Goal: Information Seeking & Learning: Learn about a topic

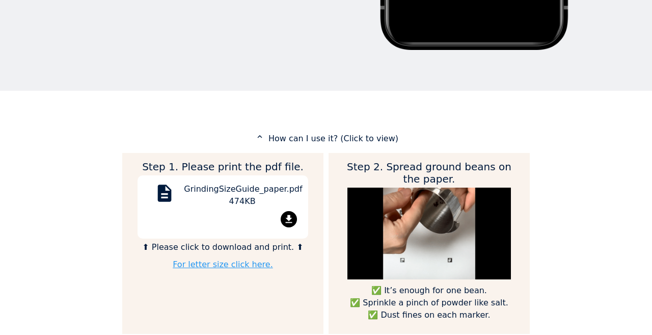
scroll to position [408, 0]
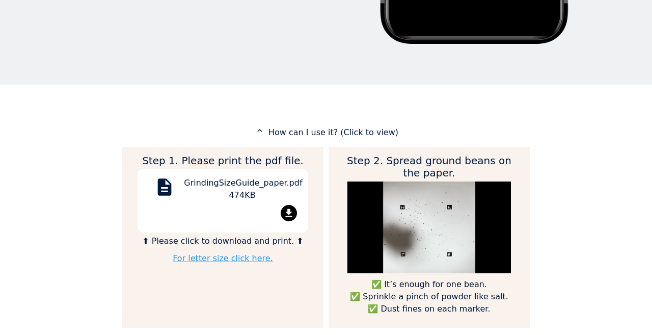
click at [288, 207] on mat-icon "file_download" at bounding box center [289, 213] width 16 height 16
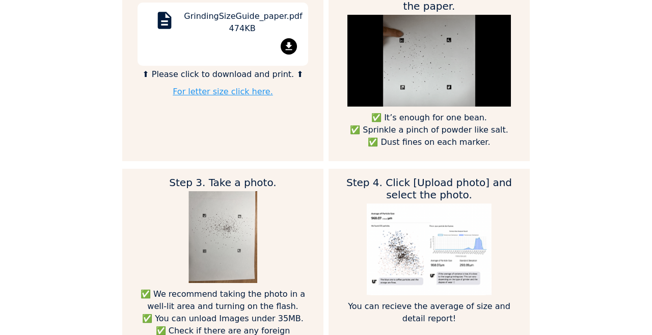
scroll to position [561, 0]
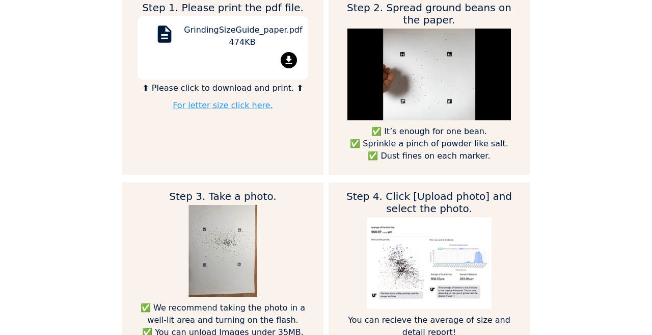
click at [286, 55] on mat-icon "file_download" at bounding box center [289, 60] width 16 height 16
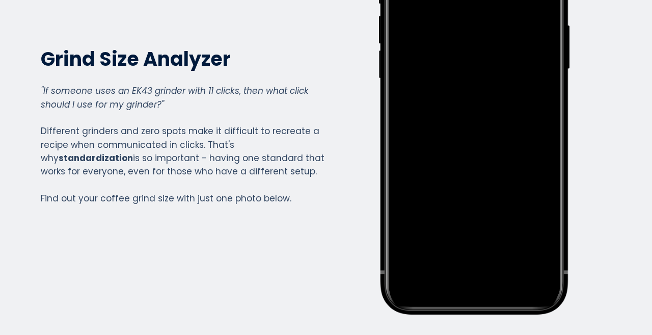
scroll to position [0, 0]
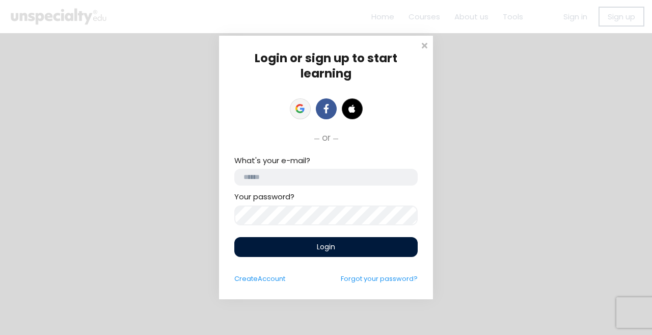
click at [295, 102] on link at bounding box center [300, 108] width 21 height 21
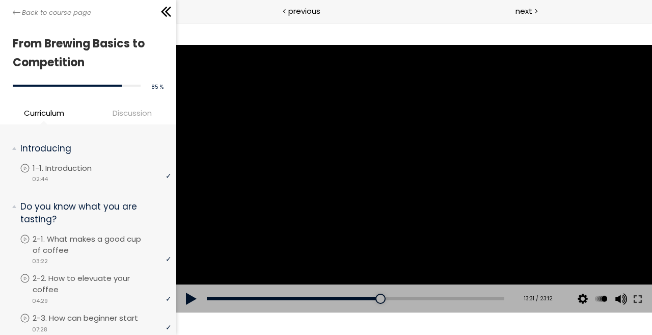
click at [193, 296] on button at bounding box center [191, 298] width 31 height 29
click at [638, 300] on button at bounding box center [638, 298] width 18 height 29
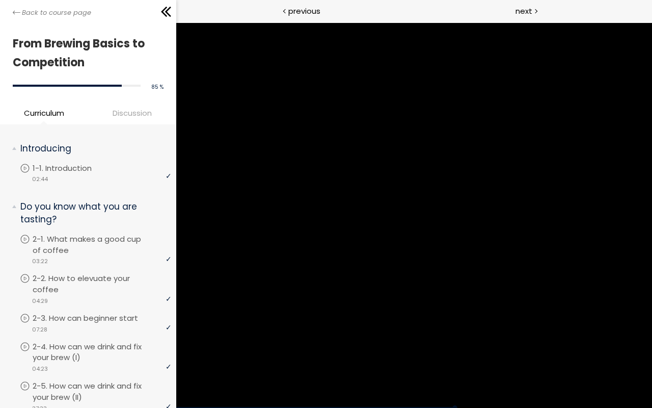
click at [652, 265] on div at bounding box center [414, 214] width 476 height 385
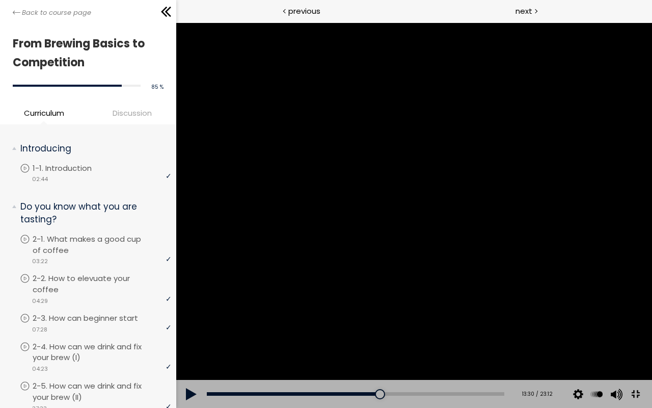
click at [652, 263] on div at bounding box center [414, 214] width 476 height 385
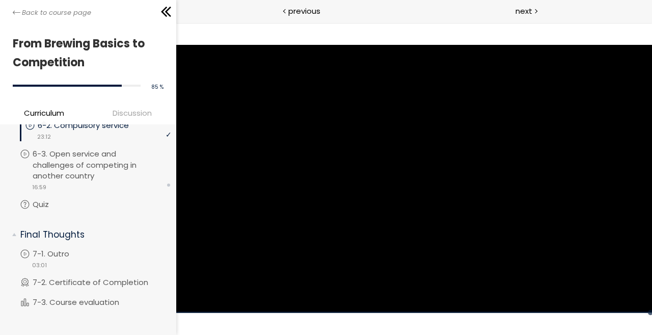
scroll to position [1364, 0]
click at [97, 176] on p "6-3. Open service and challenges of competing in another country" at bounding box center [104, 164] width 139 height 33
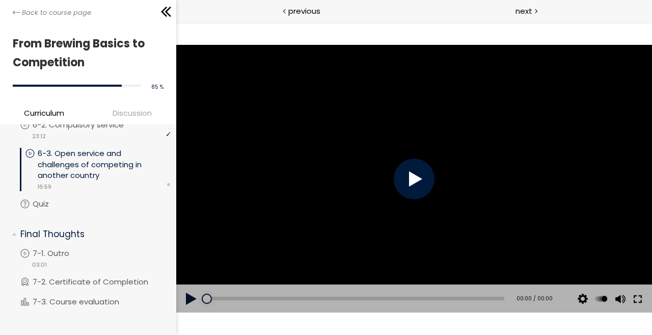
click at [641, 300] on button at bounding box center [638, 298] width 18 height 29
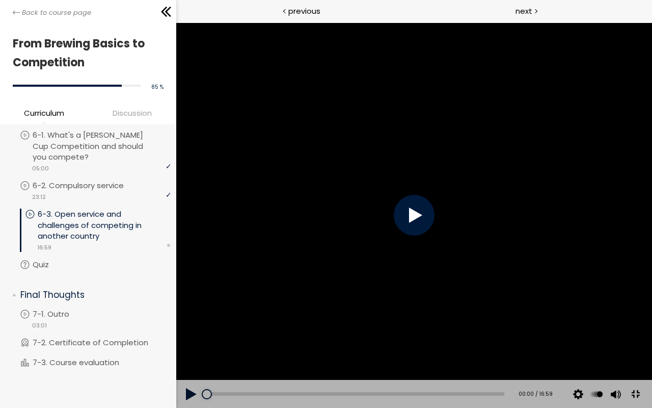
click at [598, 229] on div at bounding box center [414, 214] width 476 height 385
click at [434, 225] on div at bounding box center [414, 215] width 41 height 41
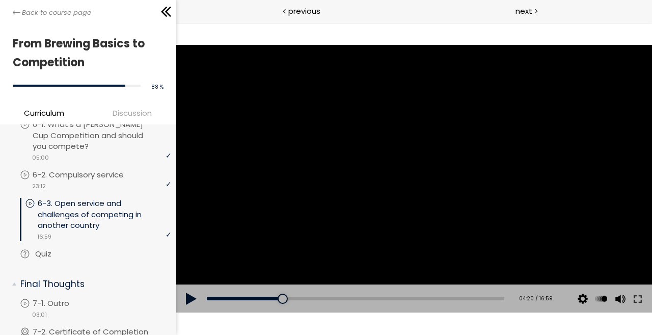
click at [71, 259] on p "Quiz" at bounding box center [53, 253] width 37 height 11
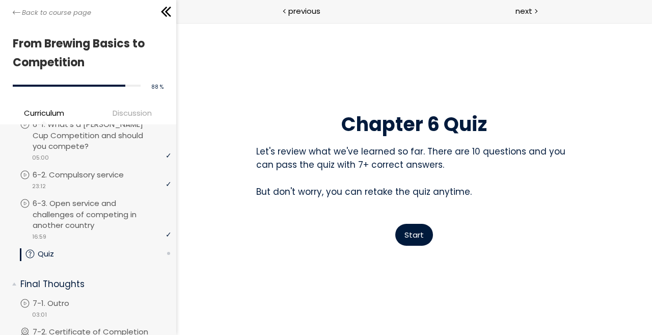
click at [424, 237] on button "Start" at bounding box center [414, 235] width 38 height 22
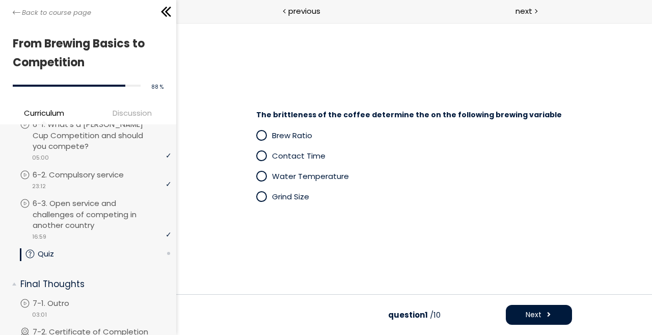
click at [292, 202] on p "Grind Size" at bounding box center [422, 197] width 300 height 12
click at [530, 311] on span "Next" at bounding box center [534, 314] width 16 height 11
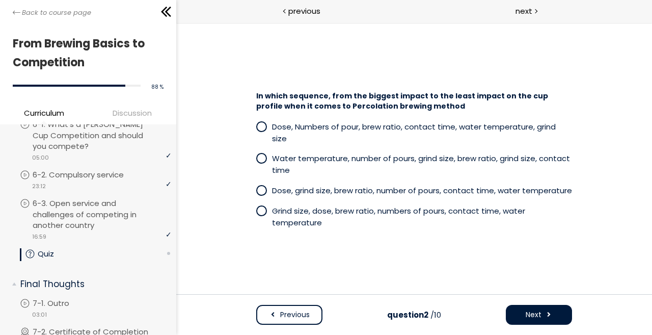
click at [228, 138] on div "In which sequence, from the biggest impact to the least impact on the cup profi…" at bounding box center [413, 161] width 389 height 151
click at [263, 206] on span at bounding box center [261, 210] width 9 height 9
click at [546, 312] on span at bounding box center [548, 314] width 7 height 11
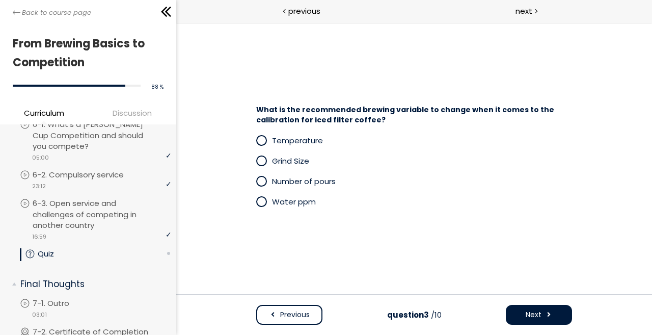
click at [267, 160] on span at bounding box center [264, 160] width 16 height 13
click at [536, 311] on span "Next" at bounding box center [534, 314] width 16 height 11
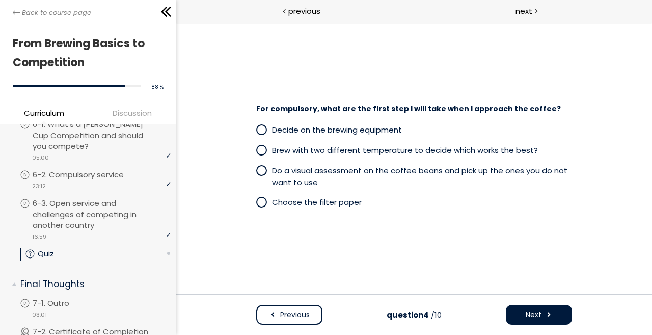
click at [290, 169] on span "Do a visual assessment on the coffee beans and pick up the ones you do not want…" at bounding box center [420, 176] width 296 height 22
click at [272, 145] on span "Brew with two different temperature to decide which works the best?" at bounding box center [405, 150] width 266 height 11
click at [534, 311] on span "Next" at bounding box center [534, 314] width 16 height 11
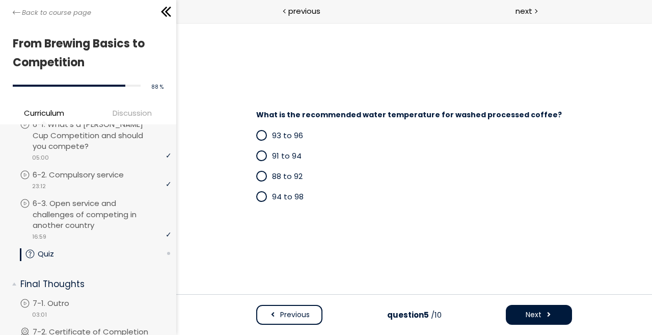
click at [279, 137] on span "93 to 96" at bounding box center [287, 135] width 31 height 11
click at [541, 317] on span "Next" at bounding box center [534, 314] width 16 height 11
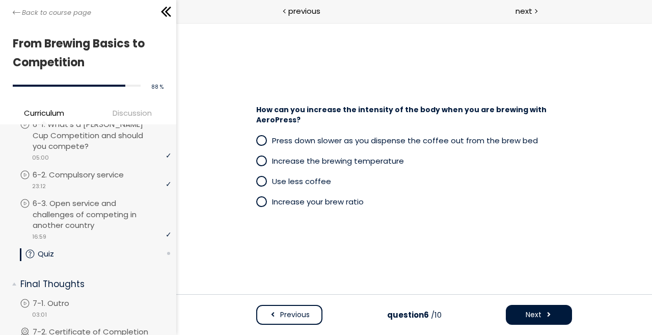
click at [335, 140] on span "Press down slower as you dispense the coffee out from the brew bed" at bounding box center [405, 140] width 266 height 11
click at [552, 315] on button "Next" at bounding box center [539, 315] width 66 height 20
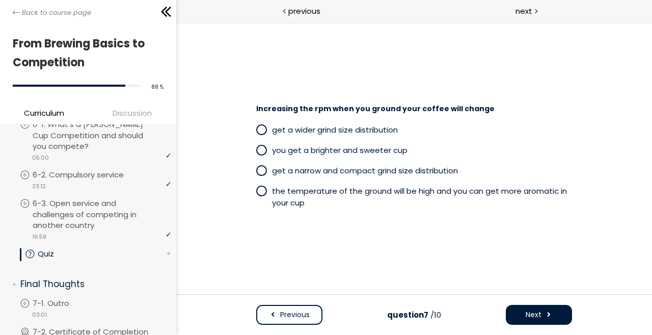
click at [357, 148] on span "you get a brighter and sweeter cup" at bounding box center [340, 150] width 136 height 11
click at [541, 319] on span "Next" at bounding box center [534, 314] width 16 height 11
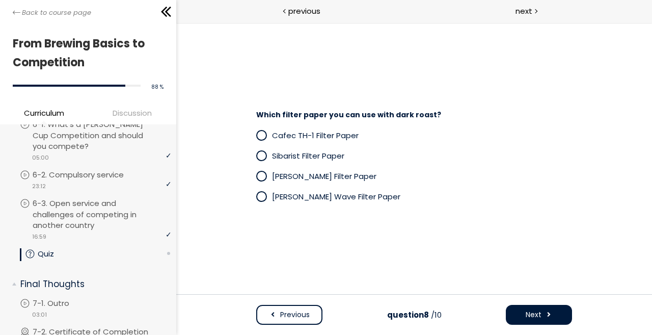
click at [257, 136] on span at bounding box center [261, 135] width 9 height 9
click at [257, 156] on span at bounding box center [261, 155] width 9 height 9
click at [260, 139] on span at bounding box center [261, 135] width 9 height 9
click at [260, 153] on span at bounding box center [261, 155] width 9 height 9
click at [264, 134] on span at bounding box center [261, 135] width 9 height 9
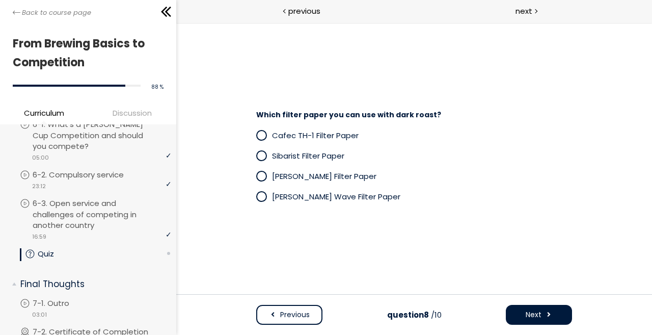
click at [305, 155] on span "Sibarist Filter Paper" at bounding box center [308, 155] width 72 height 11
click at [297, 141] on p "Cafec TH-1 Filter Paper" at bounding box center [422, 135] width 300 height 12
click at [541, 317] on span "Next" at bounding box center [534, 314] width 16 height 11
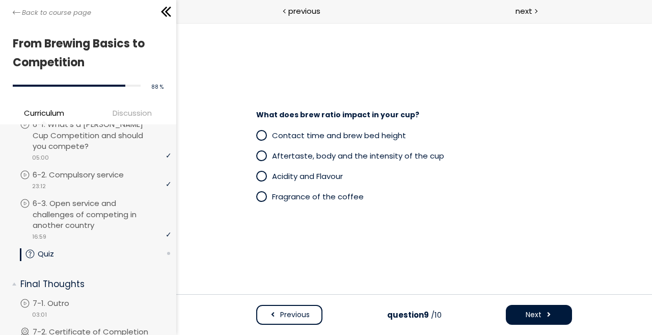
click at [296, 116] on span "What does brew ratio impact in your cup?" at bounding box center [337, 115] width 163 height 10
click at [359, 110] on span "What does brew ratio impact in your cup?" at bounding box center [337, 115] width 163 height 10
click at [319, 160] on span "Aftertaste, body and the intensity of the cup" at bounding box center [358, 155] width 172 height 11
click at [545, 314] on span at bounding box center [548, 314] width 7 height 11
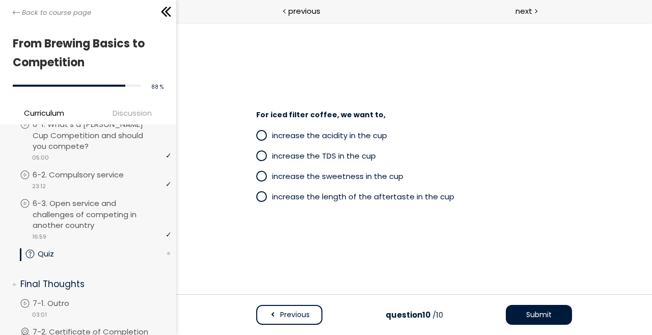
click at [301, 141] on p "increase the acidity in the cup" at bounding box center [422, 135] width 300 height 12
click at [536, 314] on span "Submit" at bounding box center [538, 314] width 25 height 11
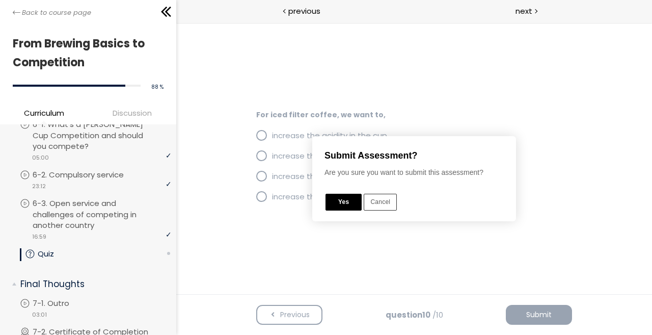
click at [342, 201] on button "Yes" at bounding box center [343, 202] width 36 height 17
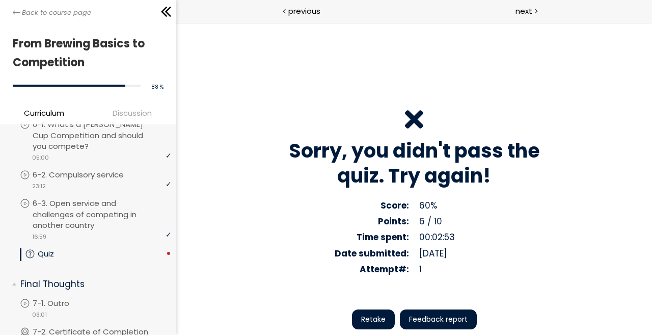
click at [421, 318] on span "Feedback report" at bounding box center [438, 319] width 59 height 11
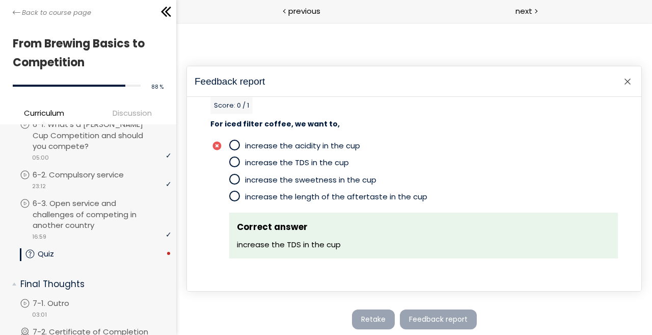
scroll to position [1698, 0]
click at [378, 324] on div at bounding box center [414, 178] width 476 height 312
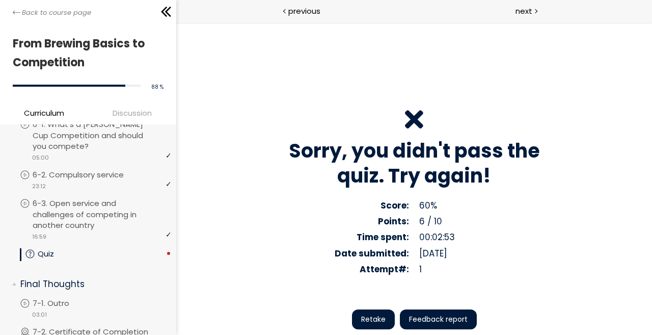
click at [378, 324] on span "Retake" at bounding box center [373, 319] width 24 height 11
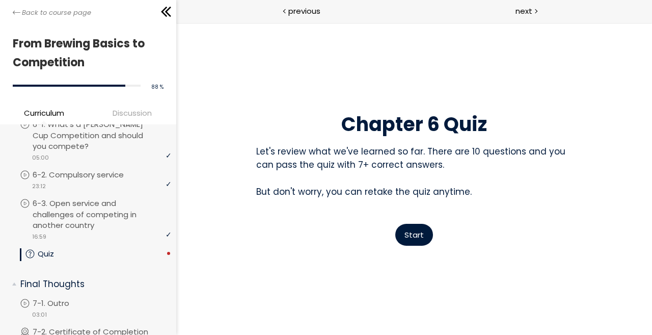
click at [422, 232] on span "Start" at bounding box center [413, 234] width 19 height 11
click at [411, 233] on span "Start" at bounding box center [413, 234] width 19 height 11
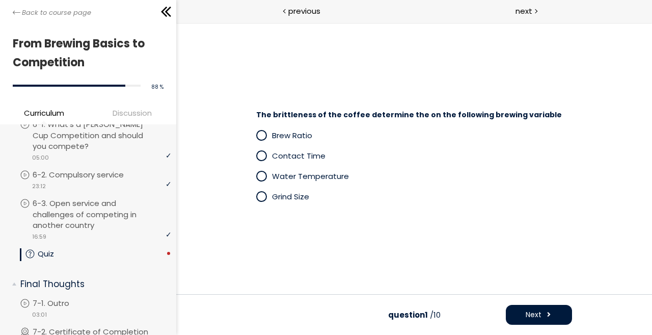
click at [273, 195] on span "Grind Size" at bounding box center [290, 196] width 37 height 11
click at [543, 317] on button "Next" at bounding box center [539, 315] width 66 height 20
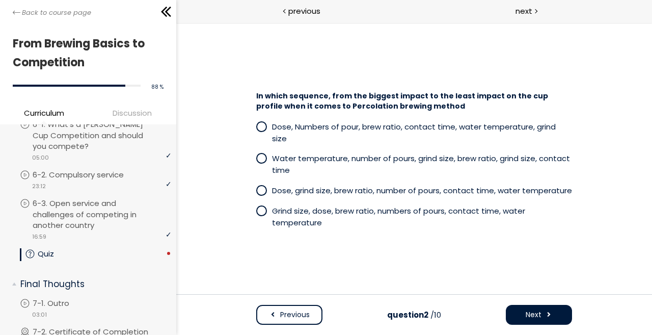
click at [259, 186] on span at bounding box center [261, 190] width 9 height 9
click at [521, 319] on button "Next" at bounding box center [539, 315] width 66 height 20
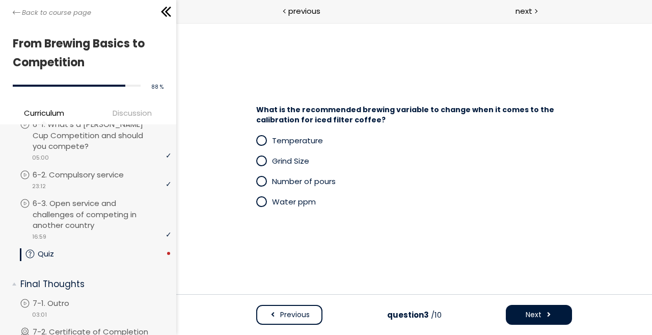
click at [262, 159] on span at bounding box center [261, 160] width 9 height 9
click at [546, 316] on span at bounding box center [548, 314] width 7 height 11
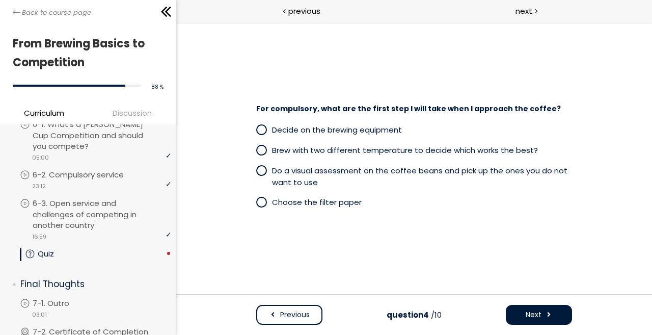
click at [265, 167] on span at bounding box center [261, 170] width 9 height 9
click at [549, 314] on span at bounding box center [548, 314] width 7 height 11
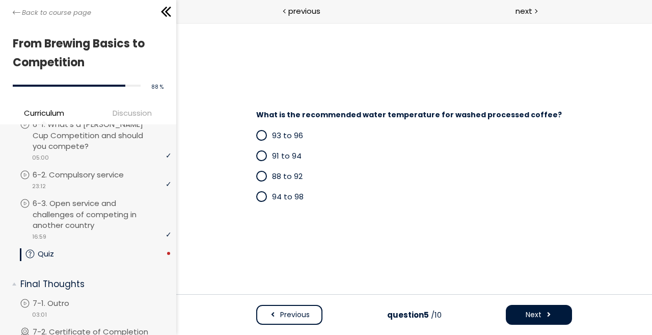
click at [256, 134] on span at bounding box center [261, 135] width 11 height 11
click at [550, 328] on div "Previous question 5 /10 Next" at bounding box center [414, 320] width 336 height 30
click at [539, 320] on span "Next" at bounding box center [534, 314] width 16 height 11
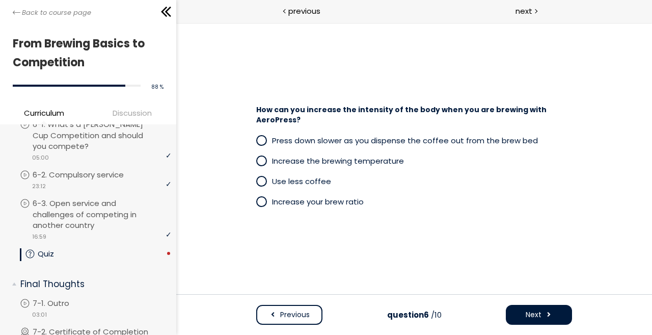
click at [259, 158] on span at bounding box center [261, 160] width 9 height 9
click at [267, 199] on span at bounding box center [264, 201] width 16 height 13
click at [264, 144] on span at bounding box center [261, 140] width 9 height 9
click at [549, 319] on span at bounding box center [548, 314] width 7 height 11
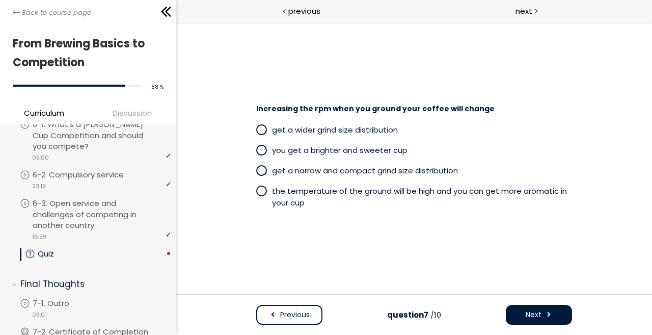
click at [257, 132] on span at bounding box center [261, 129] width 9 height 9
click at [551, 307] on button "Next" at bounding box center [539, 315] width 66 height 20
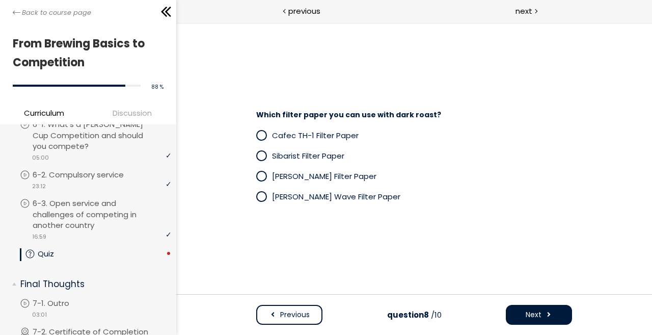
click at [257, 136] on span at bounding box center [261, 135] width 9 height 9
click at [541, 311] on button "Next" at bounding box center [539, 315] width 66 height 20
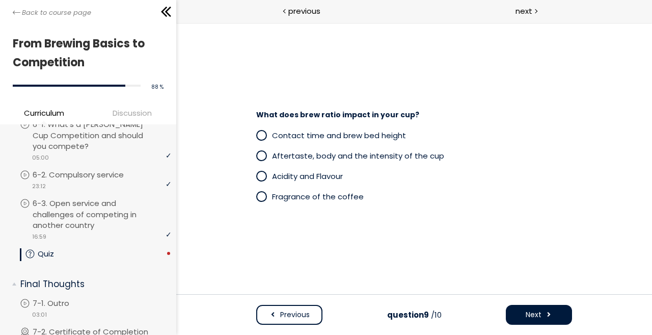
click at [259, 159] on span at bounding box center [261, 155] width 9 height 9
click at [541, 318] on button "Next" at bounding box center [539, 315] width 66 height 20
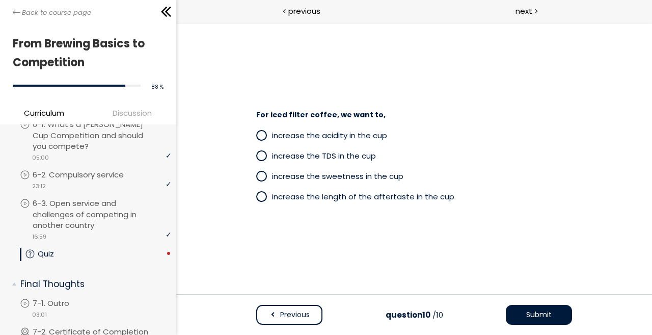
click at [260, 155] on span at bounding box center [261, 155] width 9 height 9
click at [532, 317] on span "Submit" at bounding box center [538, 314] width 25 height 11
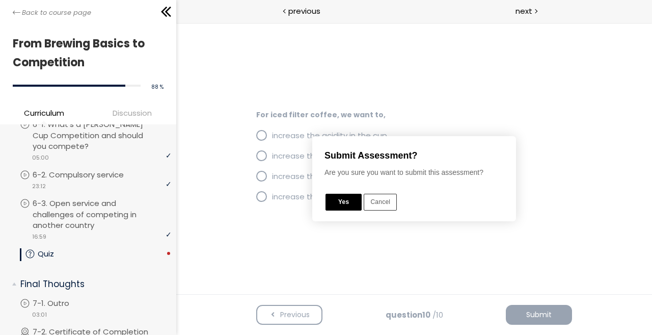
click at [342, 200] on button "Yes" at bounding box center [343, 202] width 36 height 17
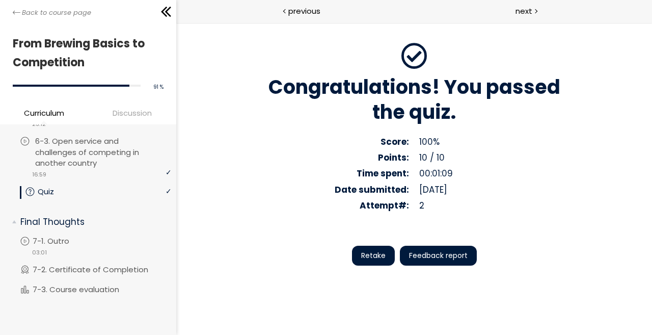
scroll to position [1387, 0]
click at [42, 239] on p "7-1. Outro" at bounding box center [63, 241] width 57 height 11
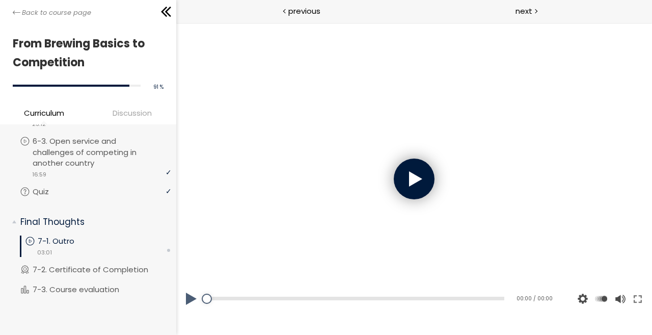
click at [415, 167] on div at bounding box center [414, 179] width 41 height 41
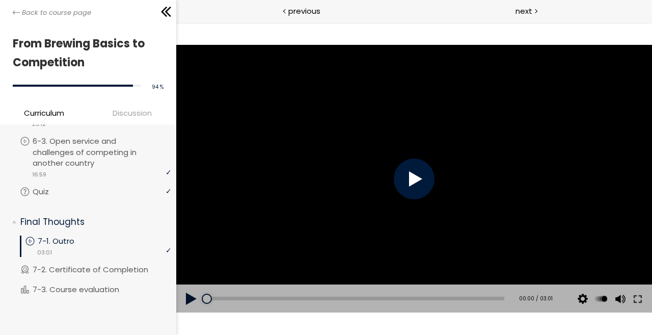
click at [423, 187] on div at bounding box center [414, 179] width 41 height 41
click at [418, 173] on div at bounding box center [414, 179] width 476 height 268
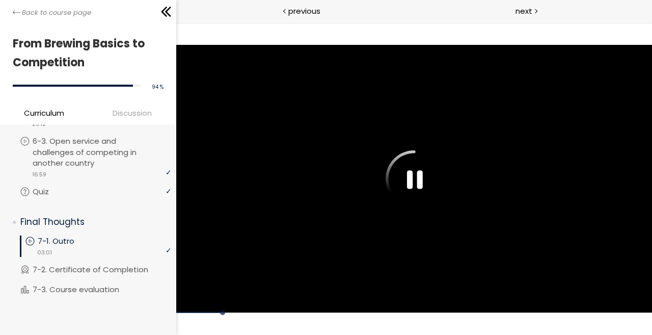
click at [418, 173] on div at bounding box center [414, 179] width 476 height 268
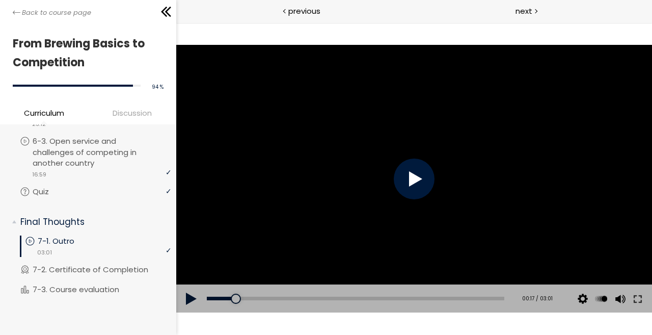
click at [418, 173] on div at bounding box center [414, 179] width 41 height 41
click at [245, 298] on div "00:23" at bounding box center [355, 299] width 298 height 4
click at [259, 296] on div "Add chapter 00:30" at bounding box center [355, 298] width 298 height 29
click at [637, 299] on button at bounding box center [638, 298] width 18 height 29
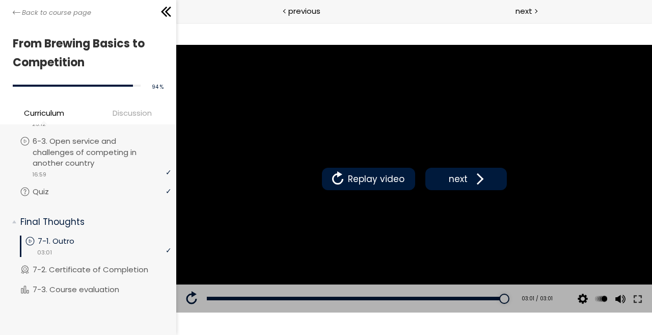
scroll to position [1387, 0]
click at [85, 273] on p "7-2. Certificate of Completion" at bounding box center [103, 269] width 136 height 11
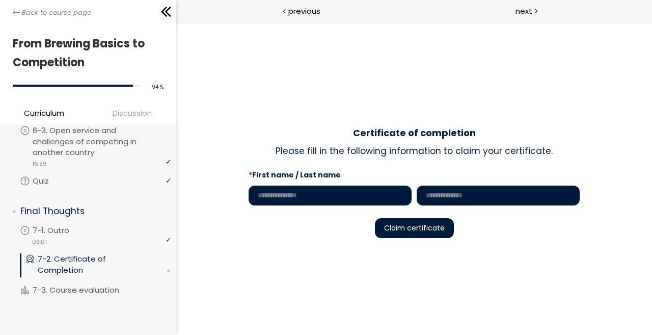
click at [306, 195] on input "text" at bounding box center [329, 196] width 163 height 20
type input "*********"
type input "*"
type input "*****"
click at [432, 231] on span "Claim certificate" at bounding box center [414, 228] width 61 height 10
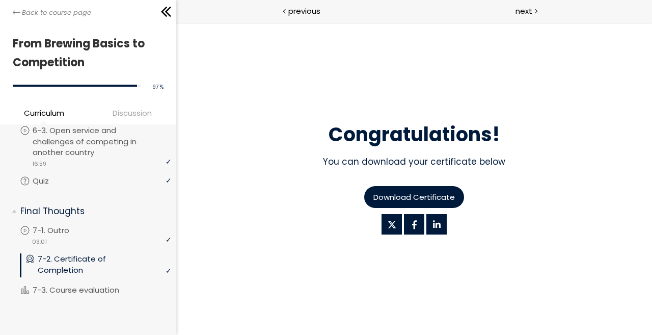
click at [434, 197] on span "Download Certificate" at bounding box center [414, 197] width 82 height 12
click at [87, 296] on p "7-3. Course evaluation" at bounding box center [88, 289] width 107 height 11
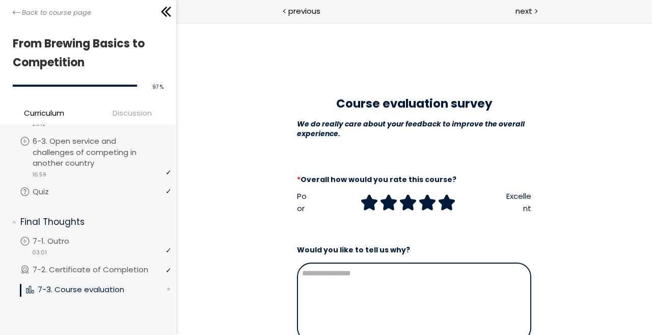
click at [447, 203] on icon at bounding box center [445, 202] width 15 height 15
click at [401, 274] on div at bounding box center [414, 303] width 234 height 80
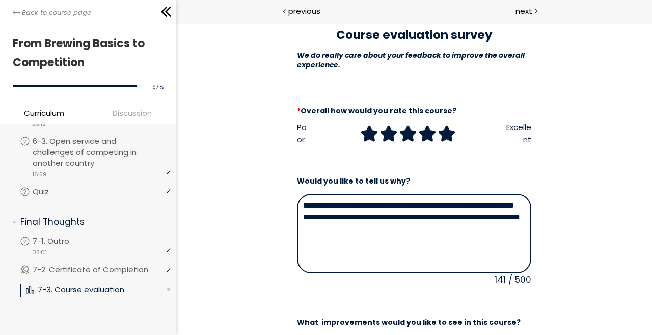
scroll to position [204, 0]
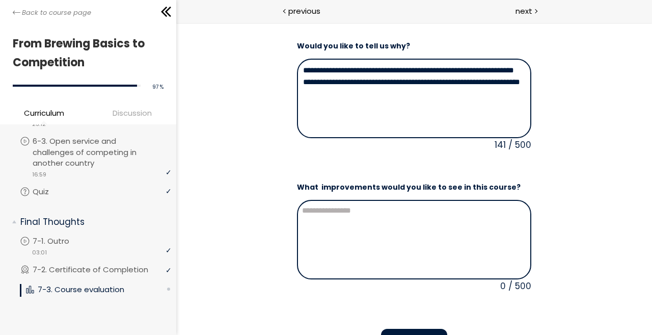
click at [330, 201] on div at bounding box center [414, 240] width 234 height 80
click at [344, 212] on div at bounding box center [414, 240] width 234 height 80
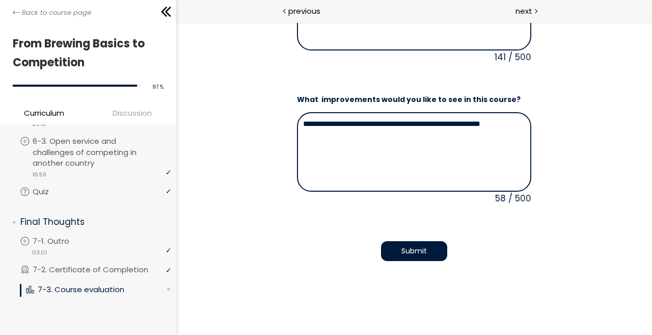
click at [426, 246] on button "Submit" at bounding box center [414, 251] width 66 height 20
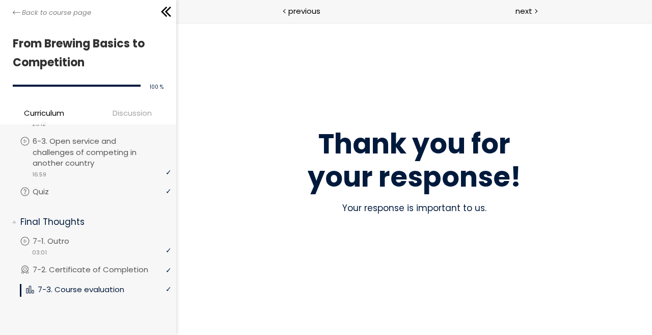
scroll to position [0, 0]
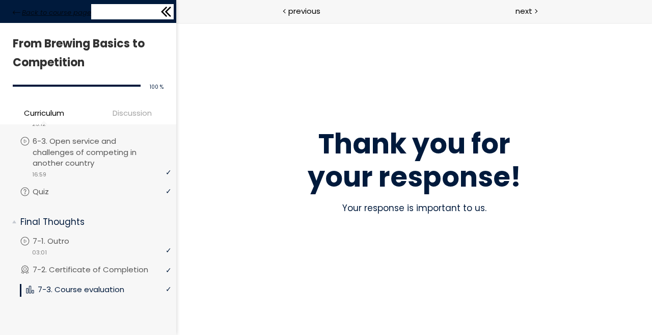
click at [47, 9] on span "Back to course page" at bounding box center [56, 13] width 69 height 10
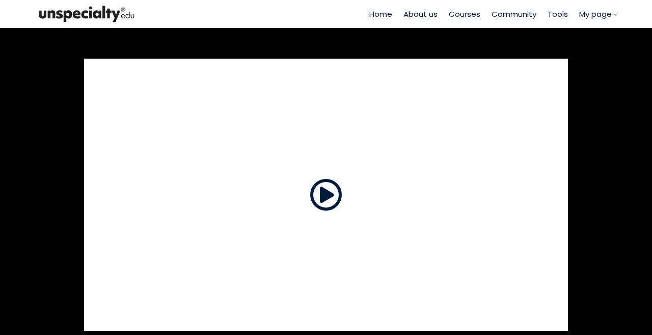
click at [82, 17] on img at bounding box center [87, 14] width 102 height 21
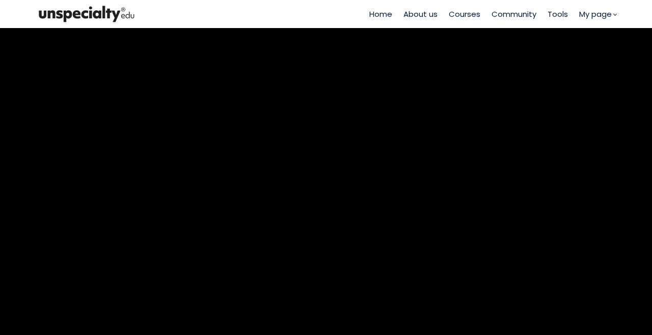
click at [49, 15] on img at bounding box center [87, 14] width 102 height 21
click at [74, 10] on img at bounding box center [87, 14] width 102 height 21
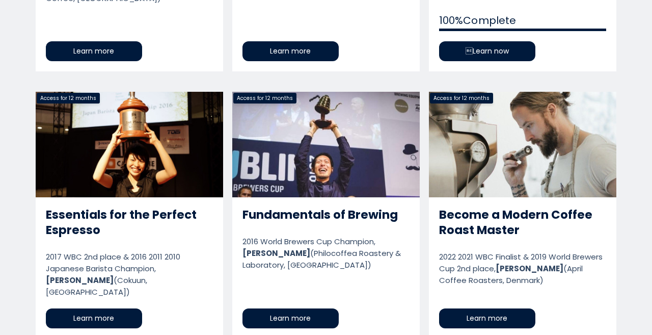
scroll to position [765, 0]
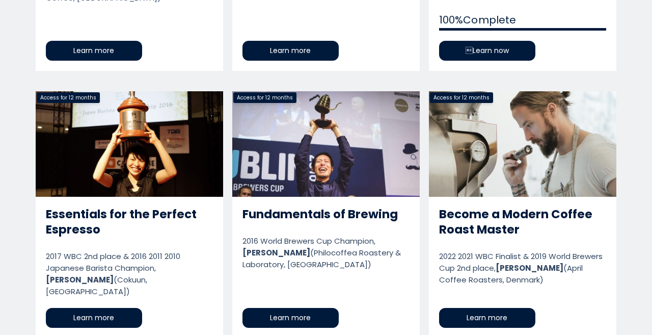
click at [484, 298] on link "Become a Modern Coffee Roast Master" at bounding box center [523, 214] width 188 height 247
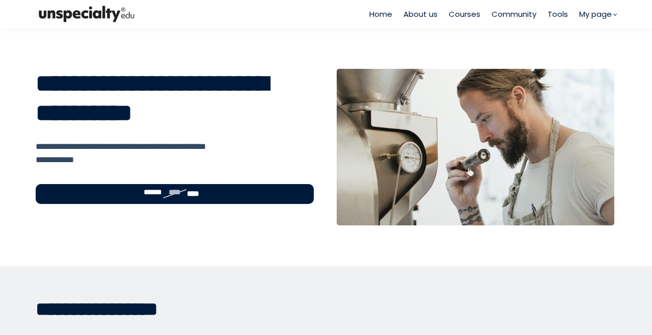
click at [93, 13] on img at bounding box center [87, 14] width 102 height 21
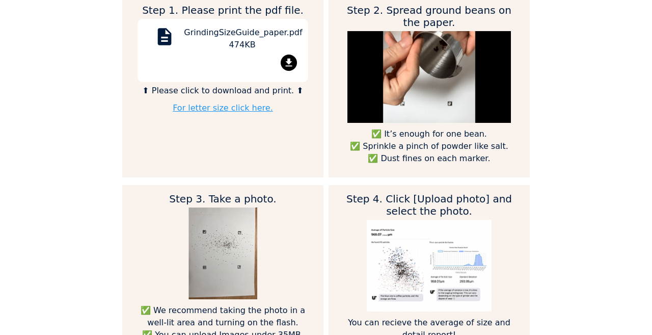
scroll to position [663, 0]
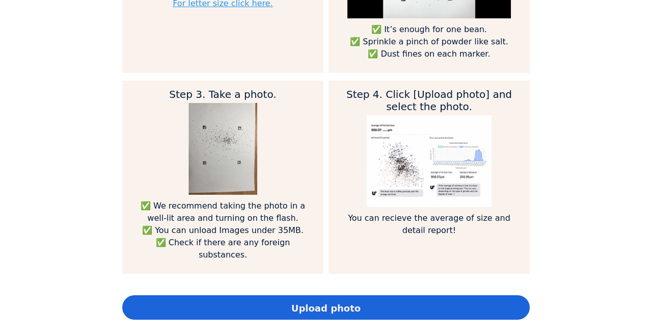
click at [244, 149] on img at bounding box center [223, 149] width 69 height 92
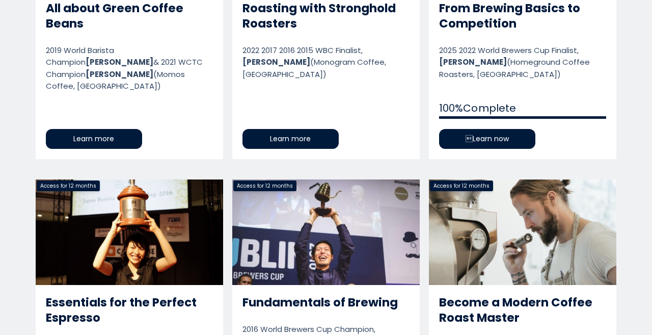
scroll to position [765, 0]
